Goal: Information Seeking & Learning: Learn about a topic

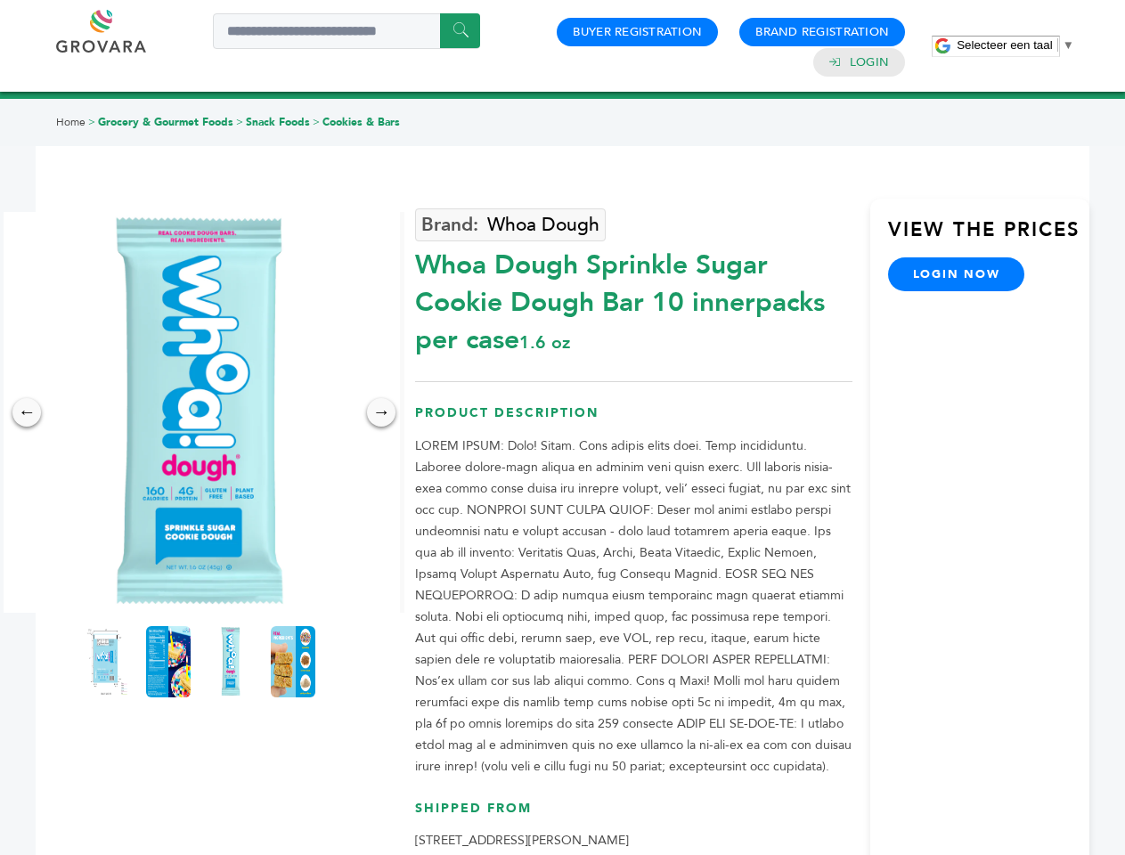
click at [1016, 45] on span "Selecteer een taal" at bounding box center [1004, 44] width 95 height 13
click at [200, 413] on img at bounding box center [199, 412] width 401 height 401
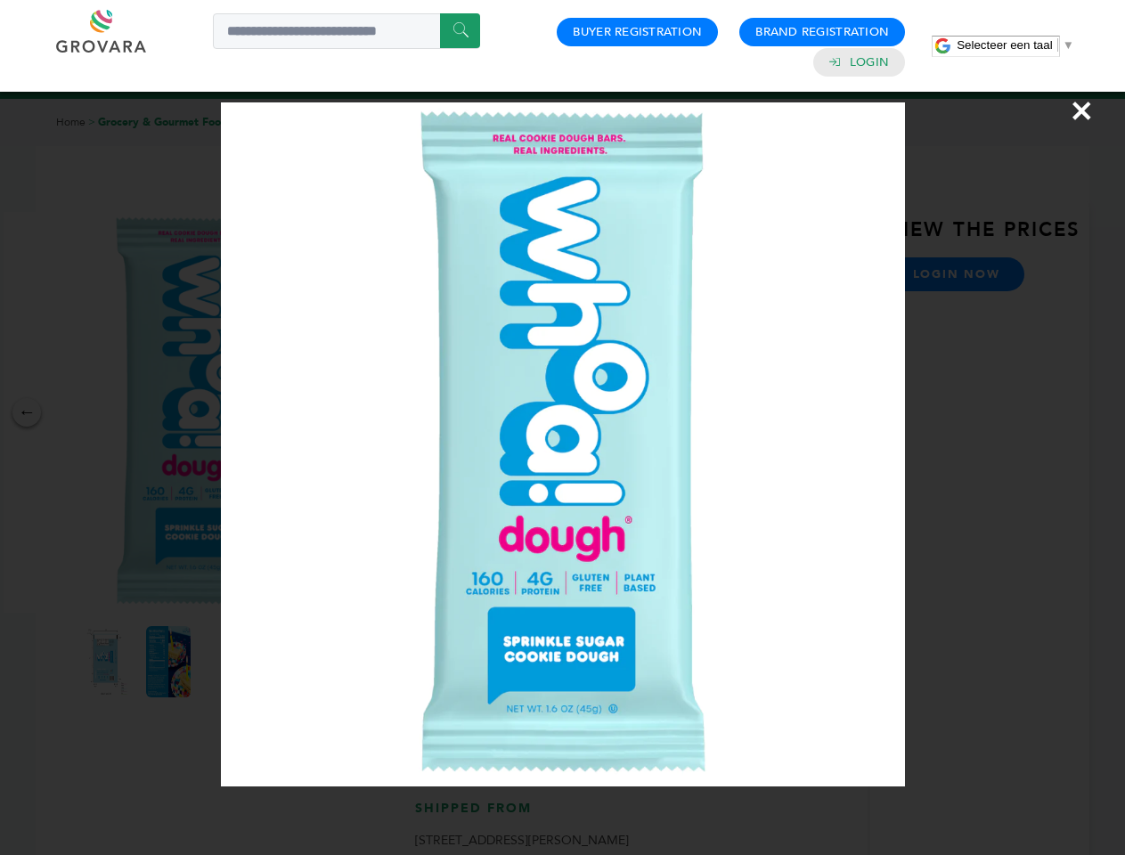
click at [27, 413] on div "×" at bounding box center [562, 427] width 1125 height 855
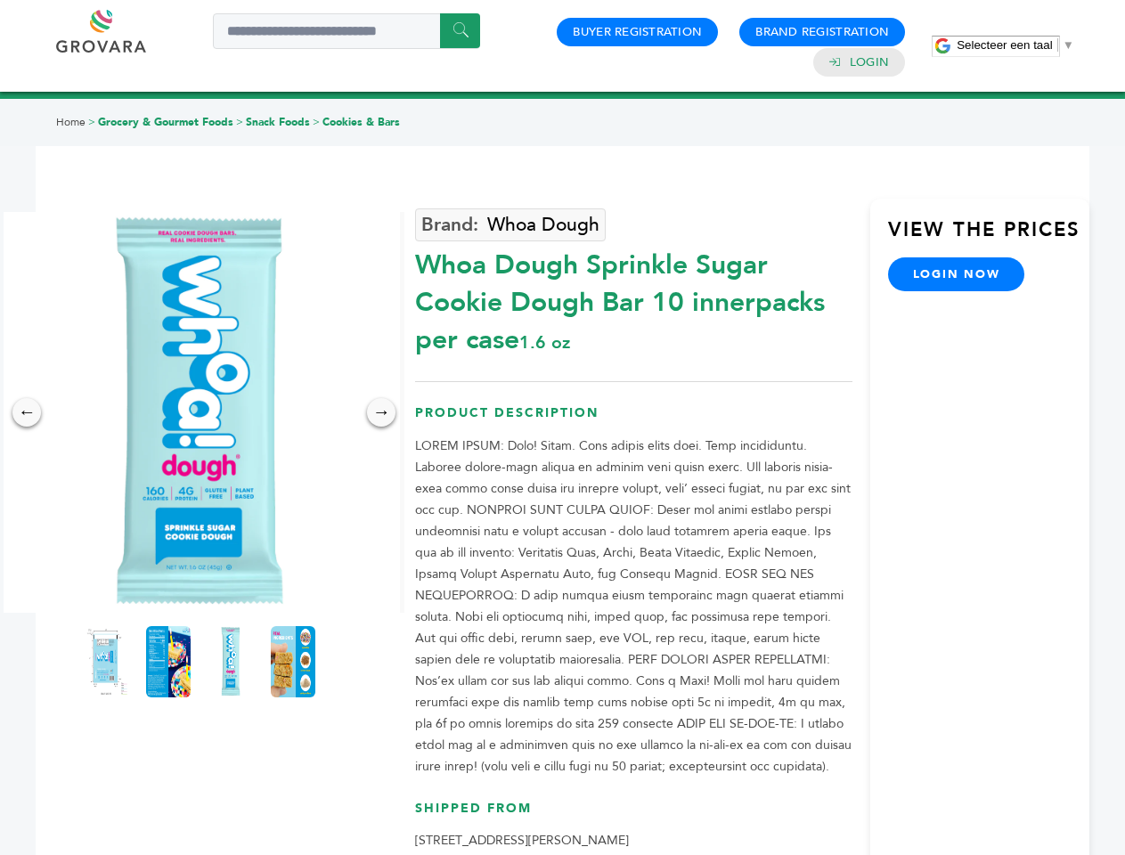
click at [381, 413] on div "→" at bounding box center [381, 412] width 29 height 29
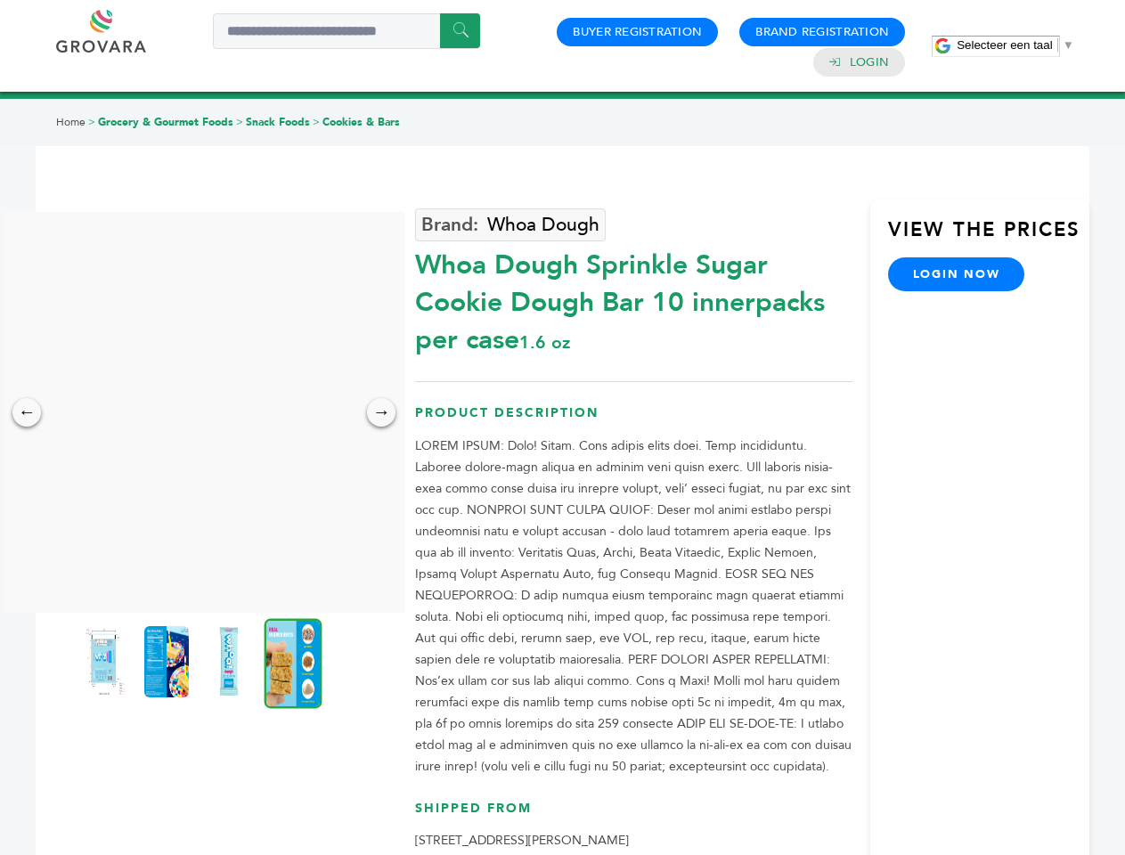
click at [106, 662] on img at bounding box center [104, 661] width 45 height 71
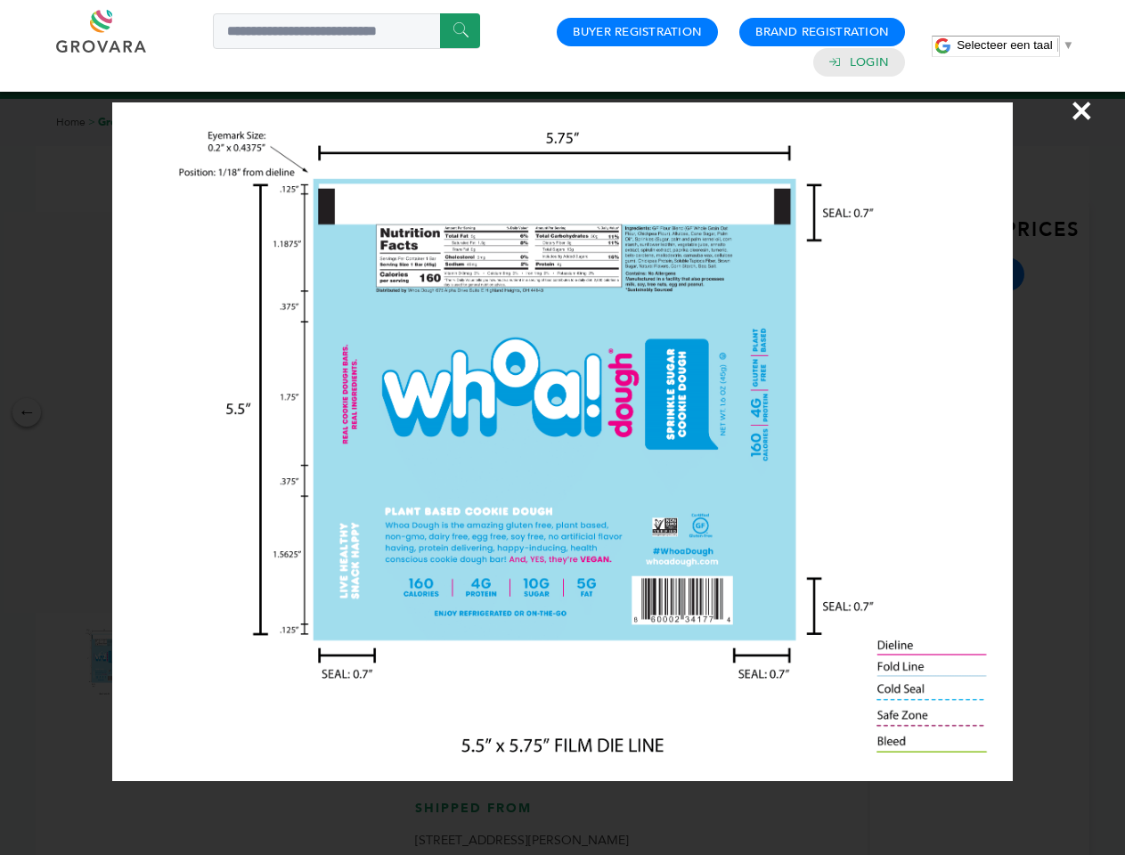
click at [168, 662] on div "×" at bounding box center [562, 427] width 1125 height 855
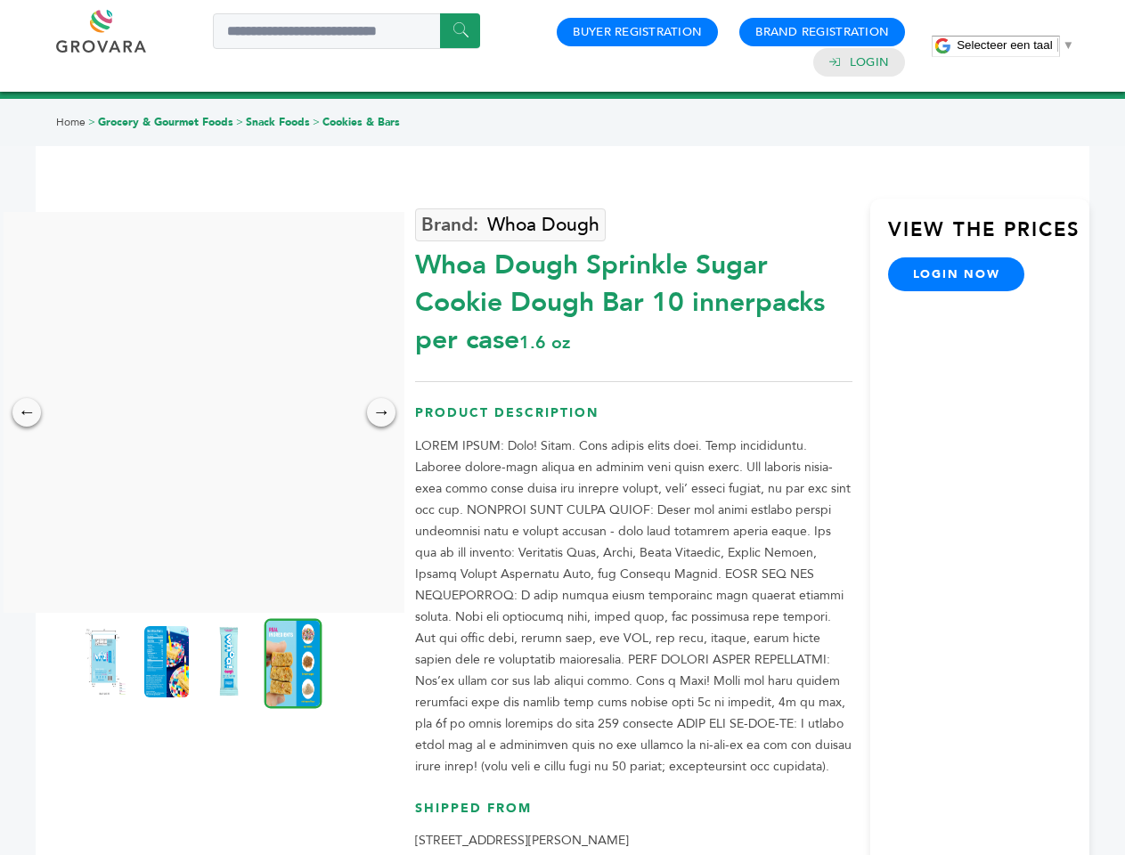
click at [231, 662] on img at bounding box center [229, 661] width 45 height 71
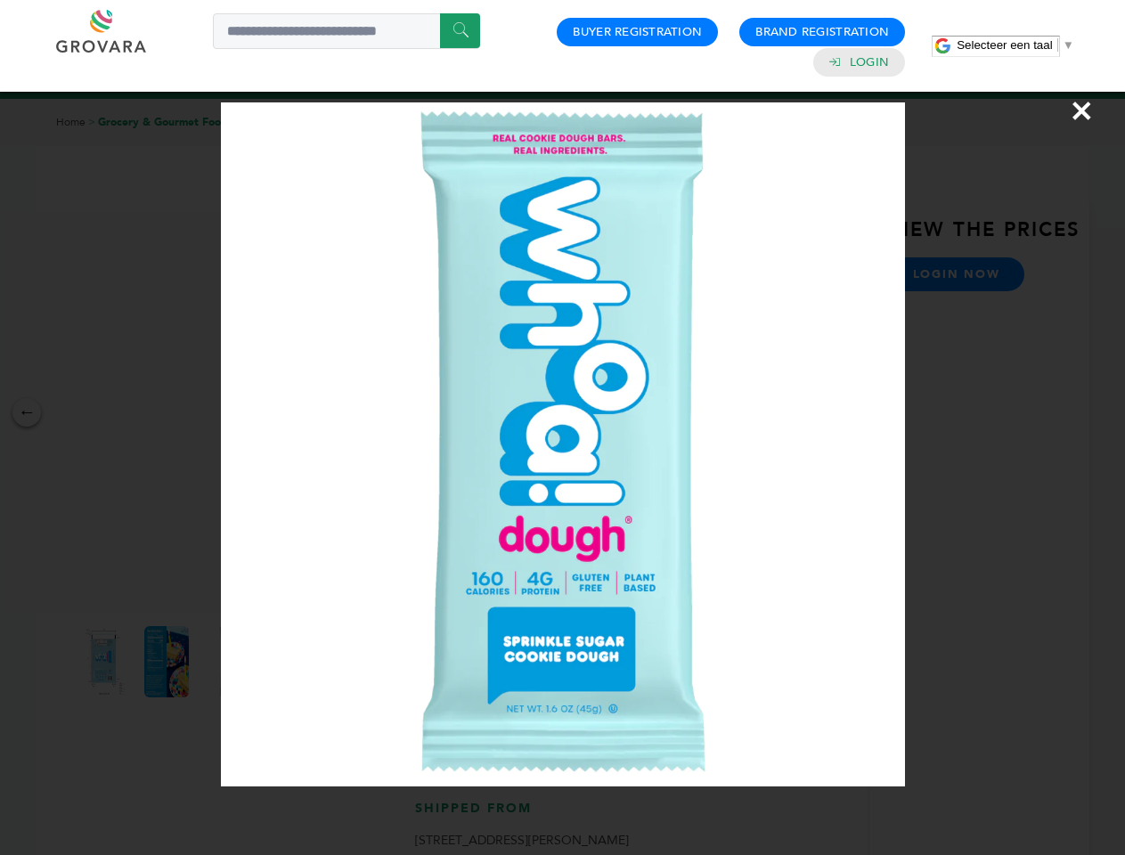
click at [293, 662] on div "×" at bounding box center [562, 427] width 1125 height 855
